Goal: Check status: Check status

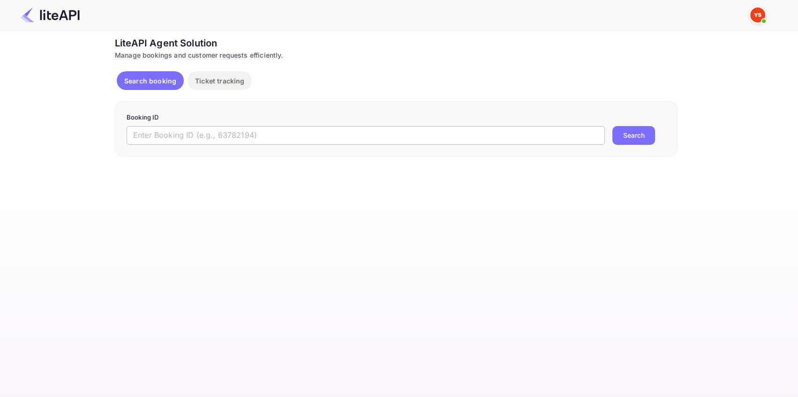
drag, startPoint x: 0, startPoint y: 0, endPoint x: 140, endPoint y: 135, distance: 194.6
click at [136, 136] on input "text" at bounding box center [366, 135] width 478 height 19
paste input "8106971"
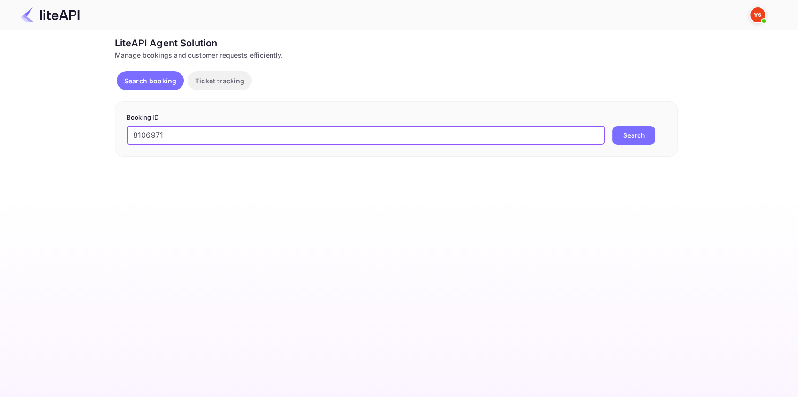
type input "8106971"
click at [641, 133] on button "Search" at bounding box center [633, 135] width 43 height 19
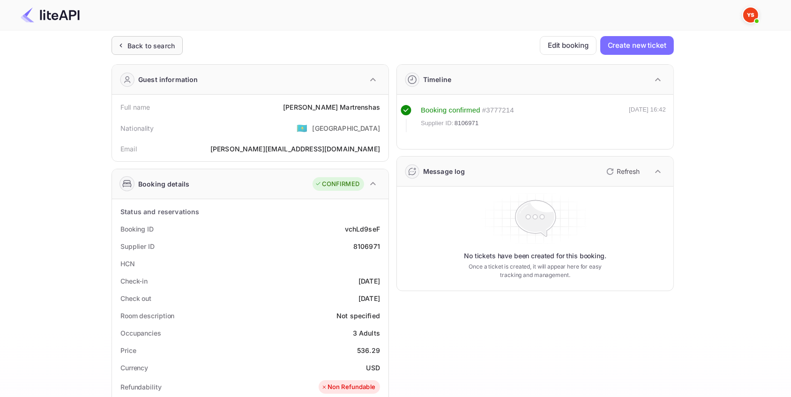
click at [136, 39] on div "Back to search" at bounding box center [147, 45] width 71 height 19
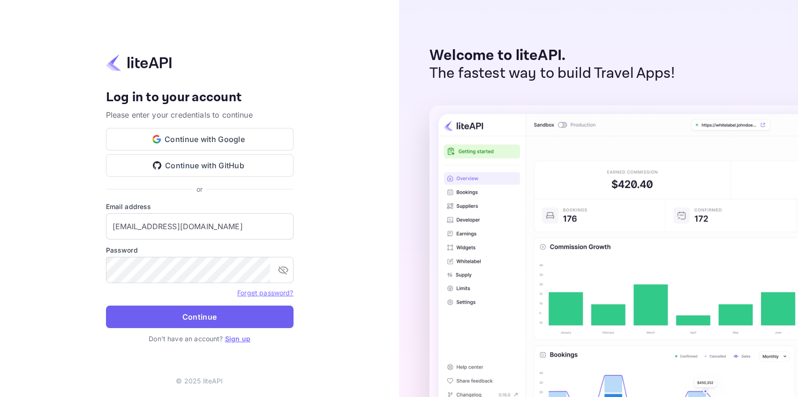
click at [233, 310] on button "Continue" at bounding box center [199, 317] width 187 height 22
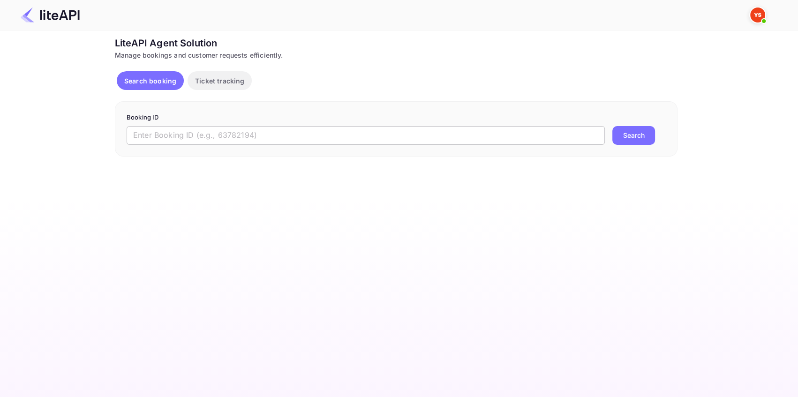
click at [136, 137] on input "text" at bounding box center [366, 135] width 478 height 19
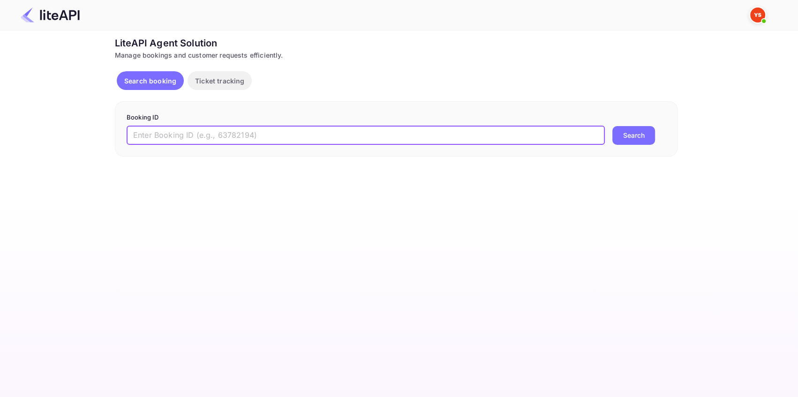
paste input "8810174"
type input "8810174"
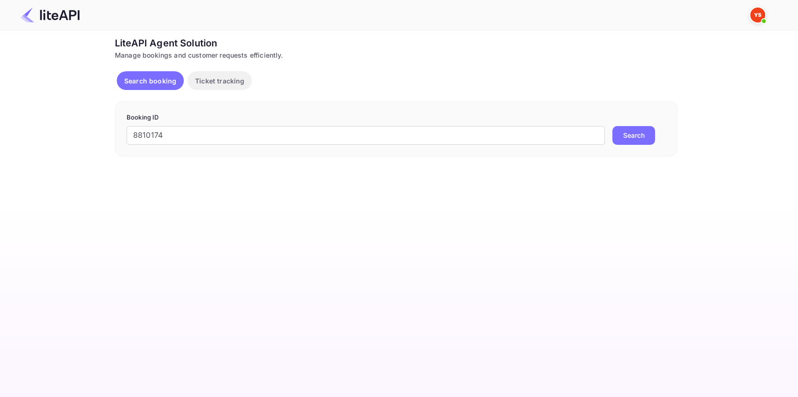
click at [627, 133] on button "Search" at bounding box center [633, 135] width 43 height 19
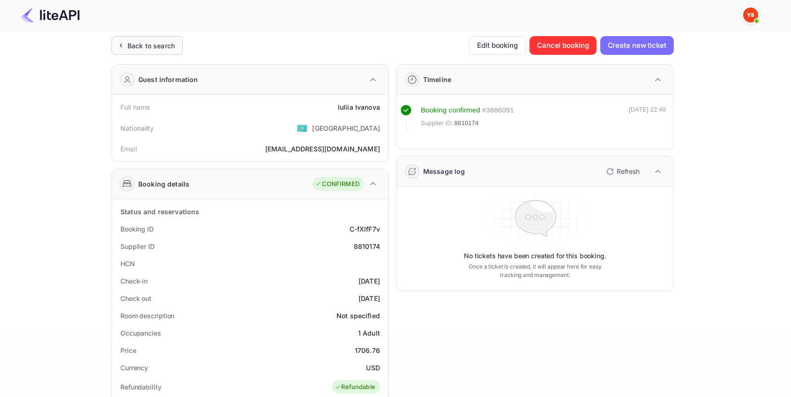
click at [167, 45] on div "Back to search" at bounding box center [150, 46] width 47 height 10
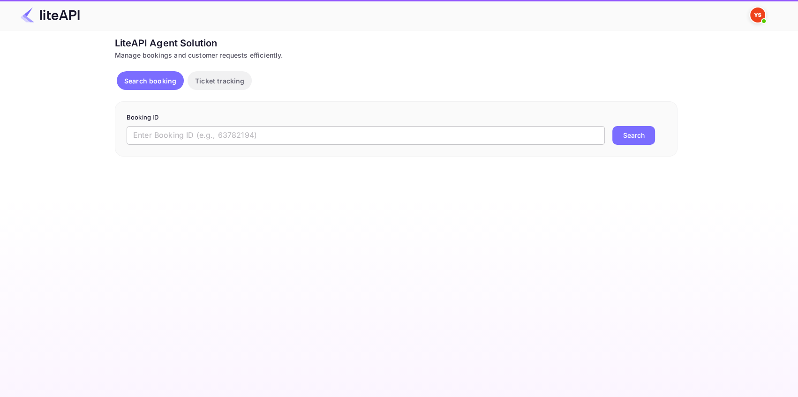
click at [145, 134] on input "text" at bounding box center [366, 135] width 478 height 19
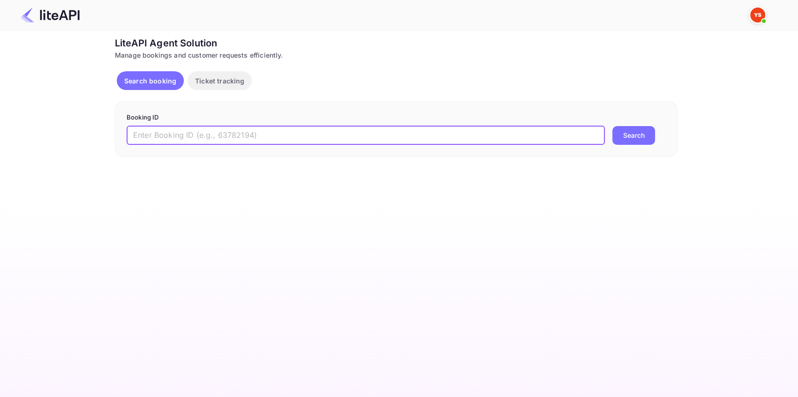
paste input "8785592"
type input "8785592"
click at [628, 137] on button "Search" at bounding box center [633, 135] width 43 height 19
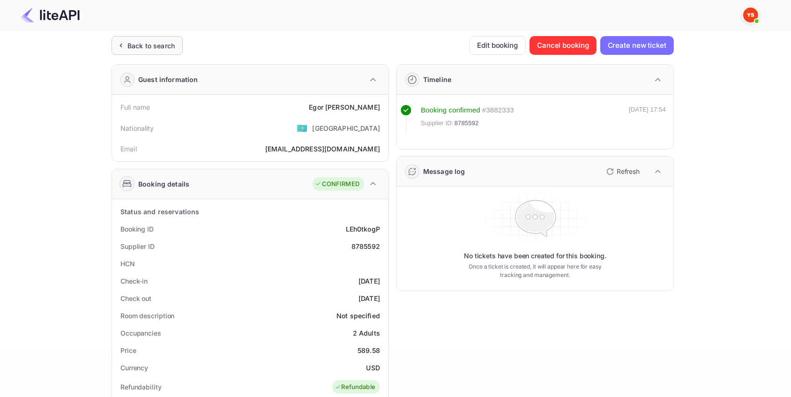
click at [166, 41] on div "Back to search" at bounding box center [150, 46] width 47 height 10
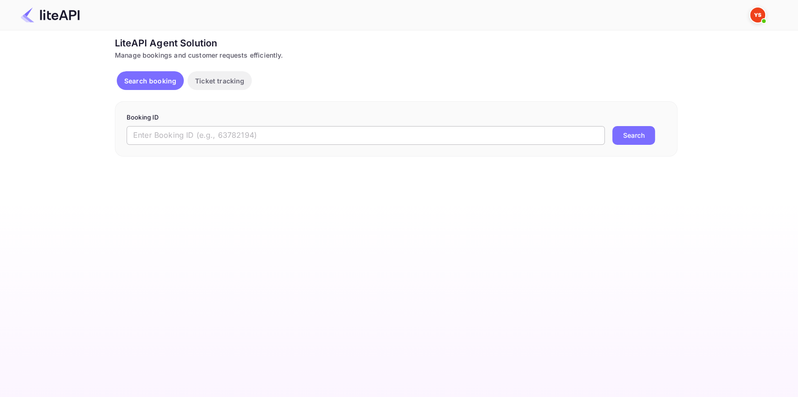
click at [138, 137] on input "text" at bounding box center [366, 135] width 478 height 19
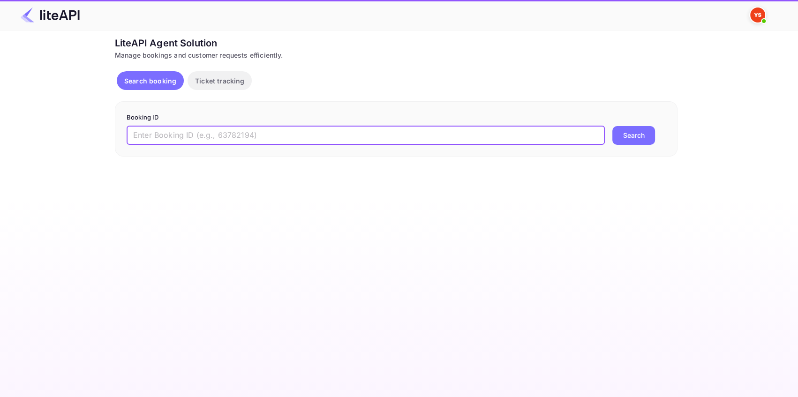
paste input "7957767"
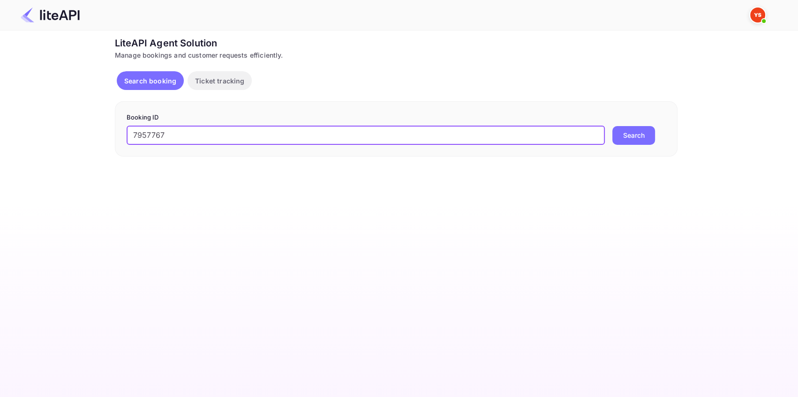
type input "7957767"
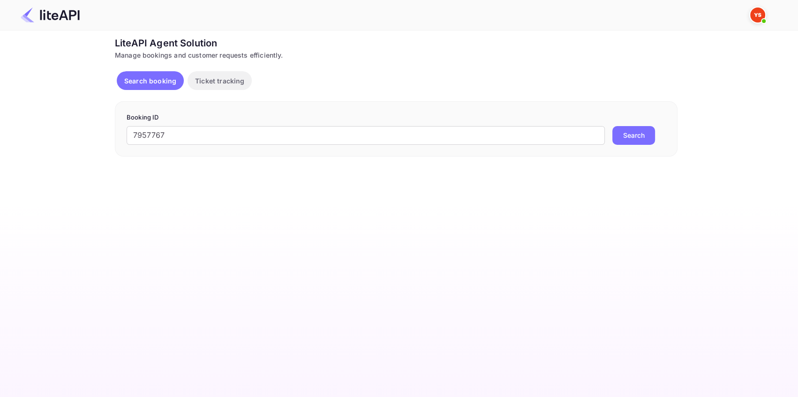
click at [631, 138] on button "Search" at bounding box center [633, 135] width 43 height 19
